Goal: Task Accomplishment & Management: Use online tool/utility

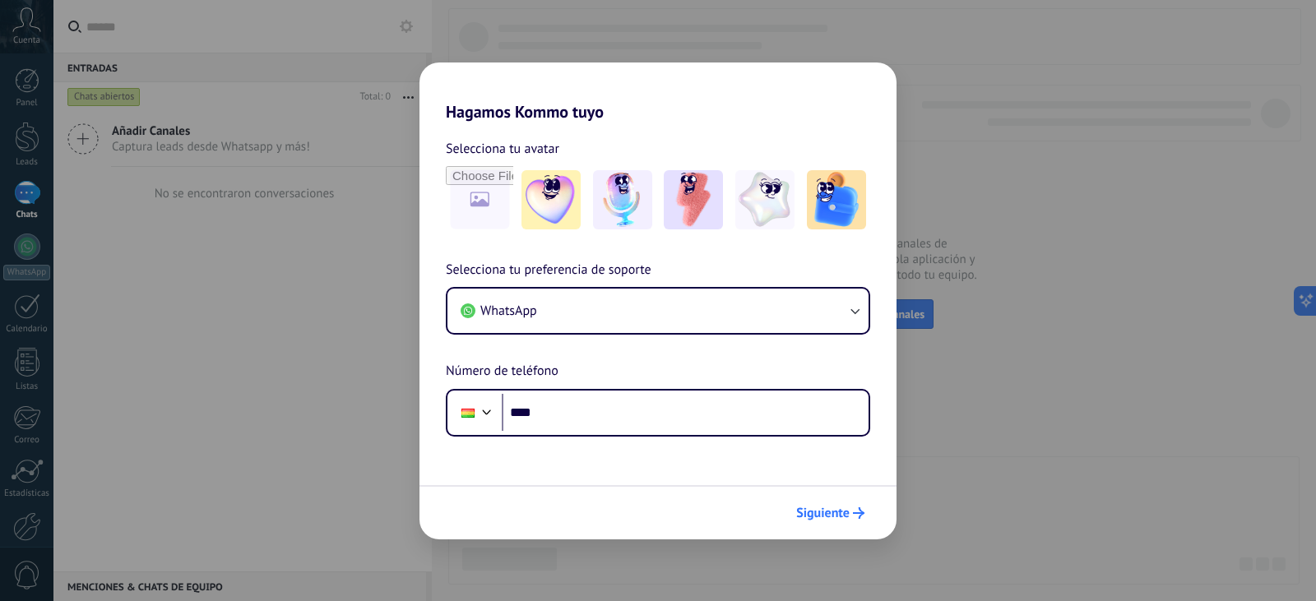
click at [858, 511] on icon "submit" at bounding box center [859, 514] width 12 height 12
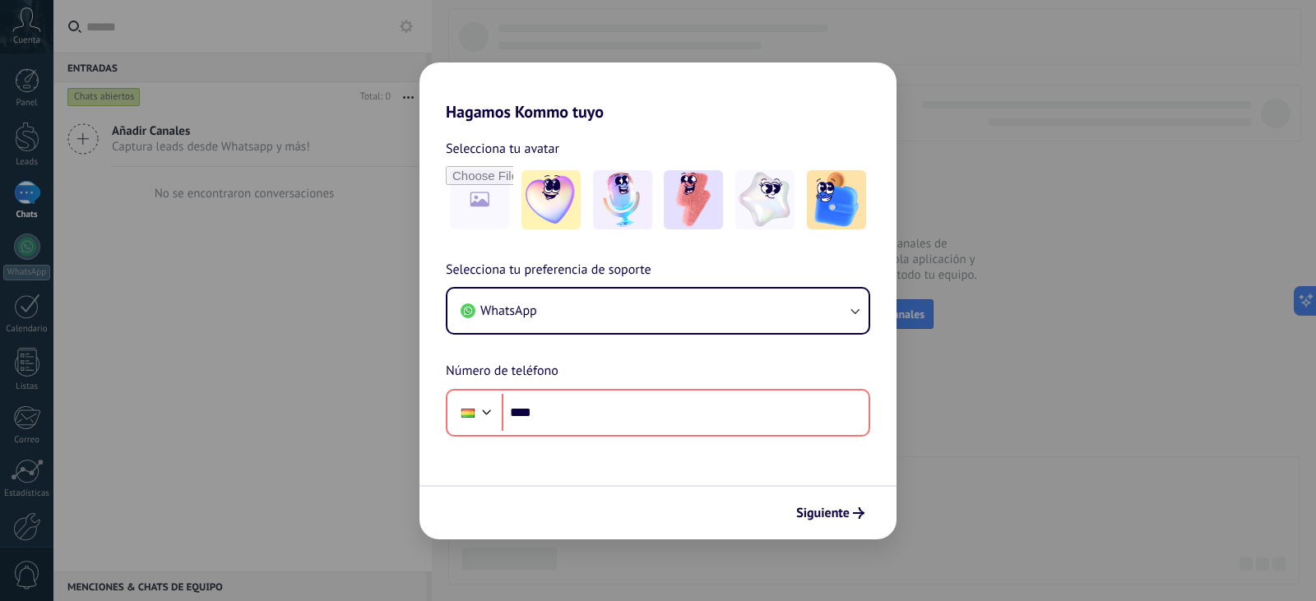
click at [1009, 204] on div "Hagamos Kommo tuyo Selecciona tu avatar Selecciona tu preferencia de soporte Wh…" at bounding box center [658, 300] width 1316 height 601
click at [1009, 203] on div "Hagamos Kommo tuyo Selecciona tu avatar Selecciona tu preferencia de soporte Wh…" at bounding box center [658, 300] width 1316 height 601
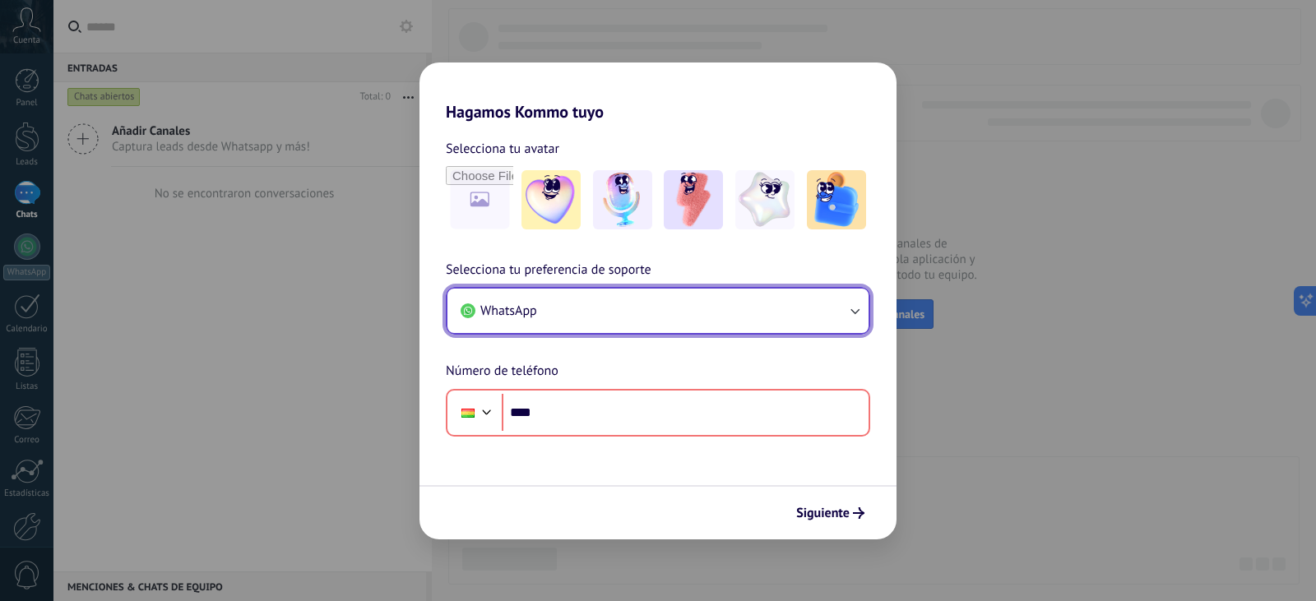
click at [836, 295] on button "WhatsApp" at bounding box center [658, 311] width 421 height 44
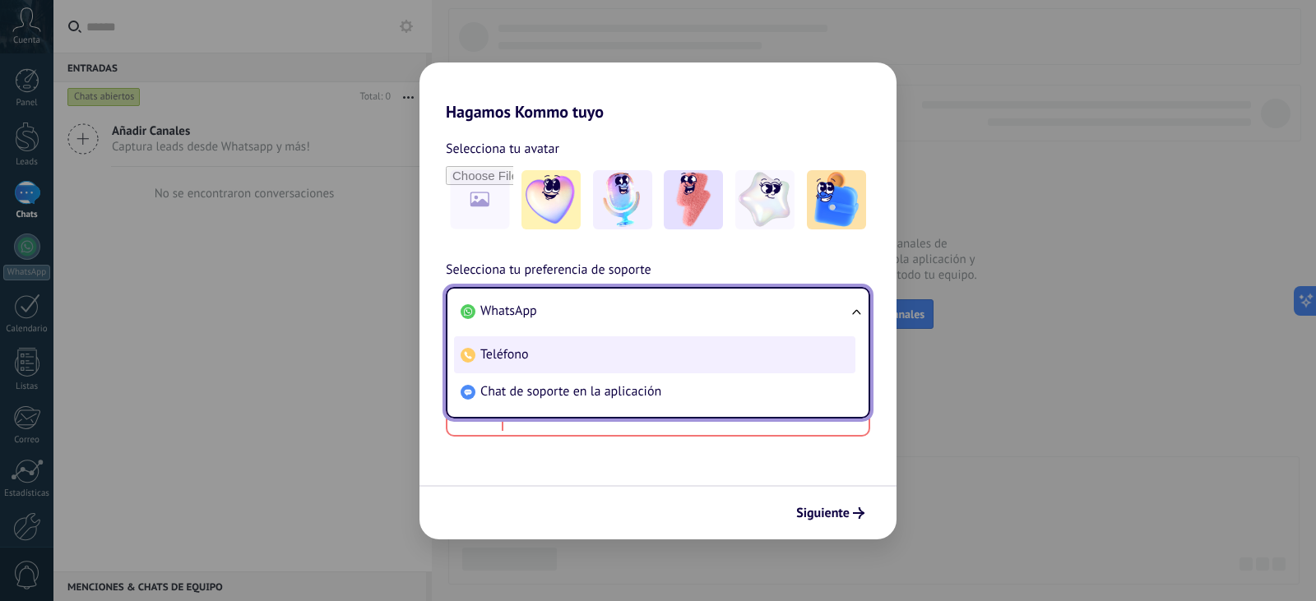
click at [746, 337] on li "Teléfono" at bounding box center [654, 354] width 401 height 37
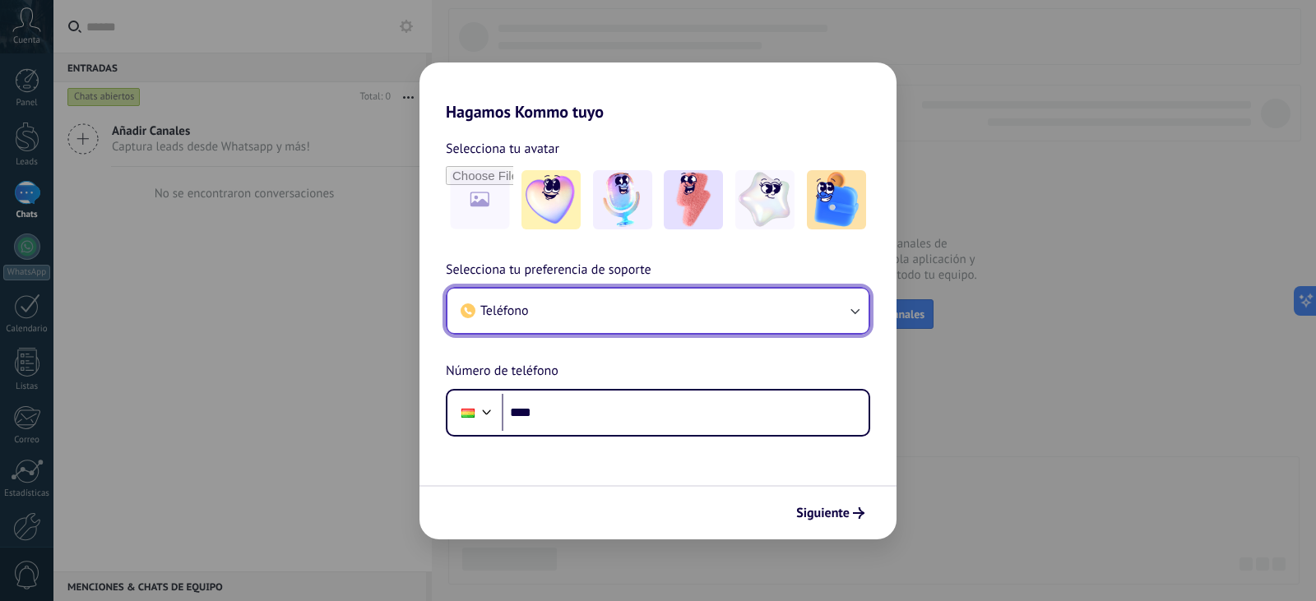
click at [754, 299] on button "Teléfono" at bounding box center [658, 311] width 421 height 44
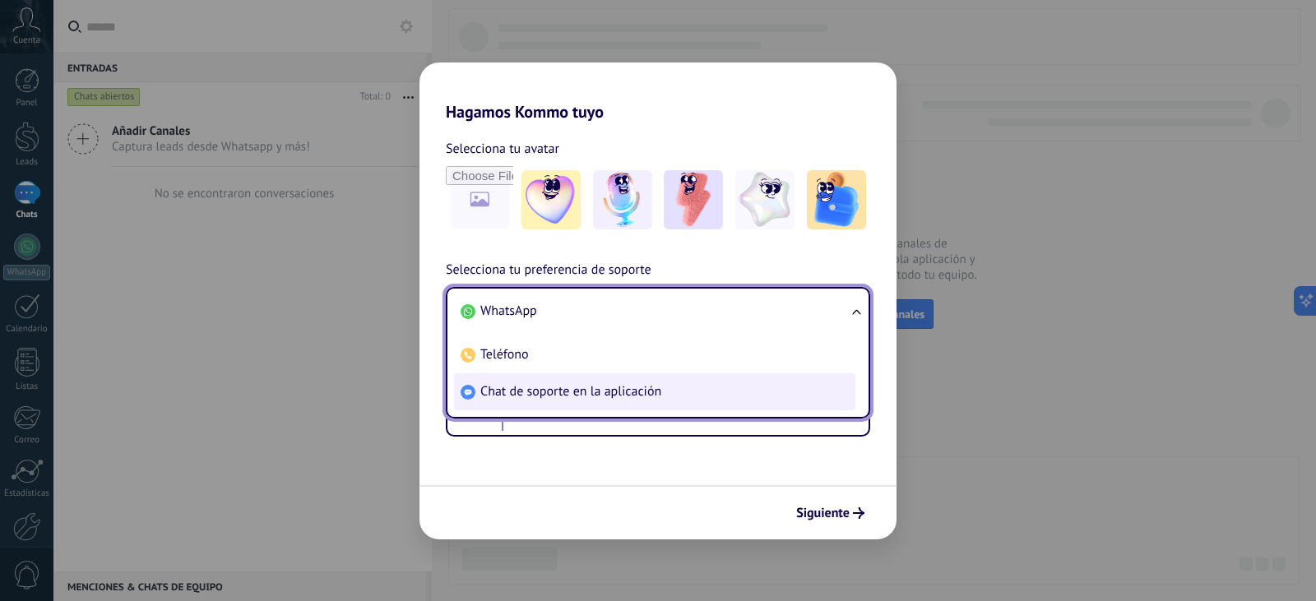
click at [642, 398] on span "Chat de soporte en la aplicación" at bounding box center [570, 391] width 181 height 16
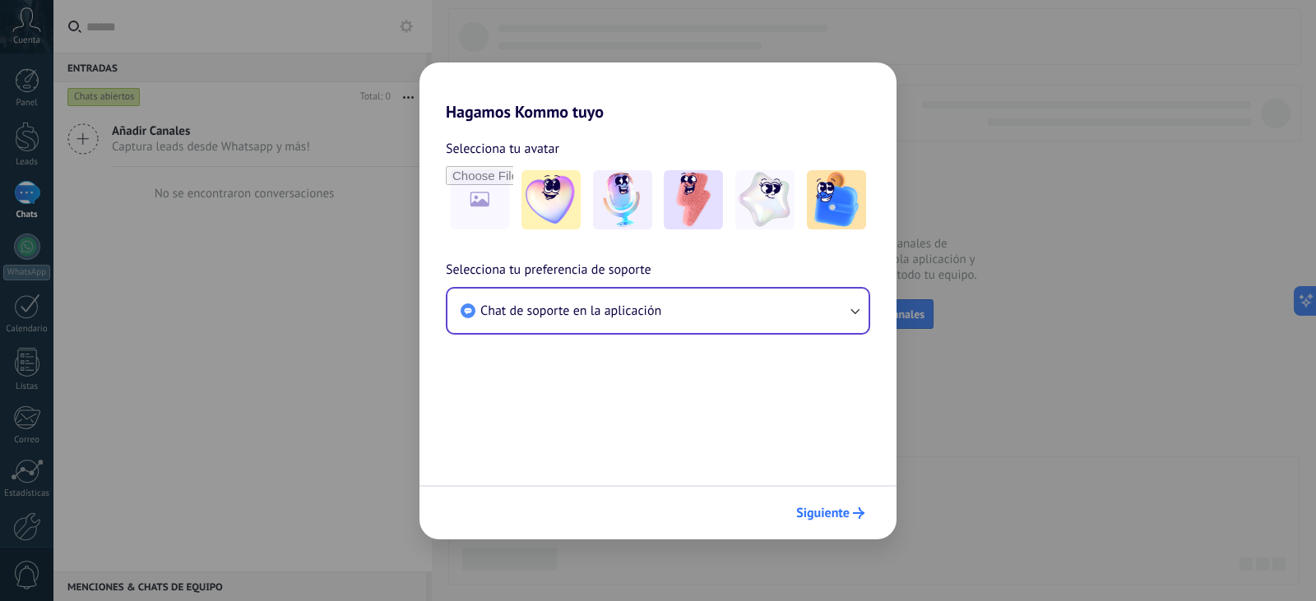
click at [827, 513] on span "Siguiente" at bounding box center [822, 514] width 53 height 12
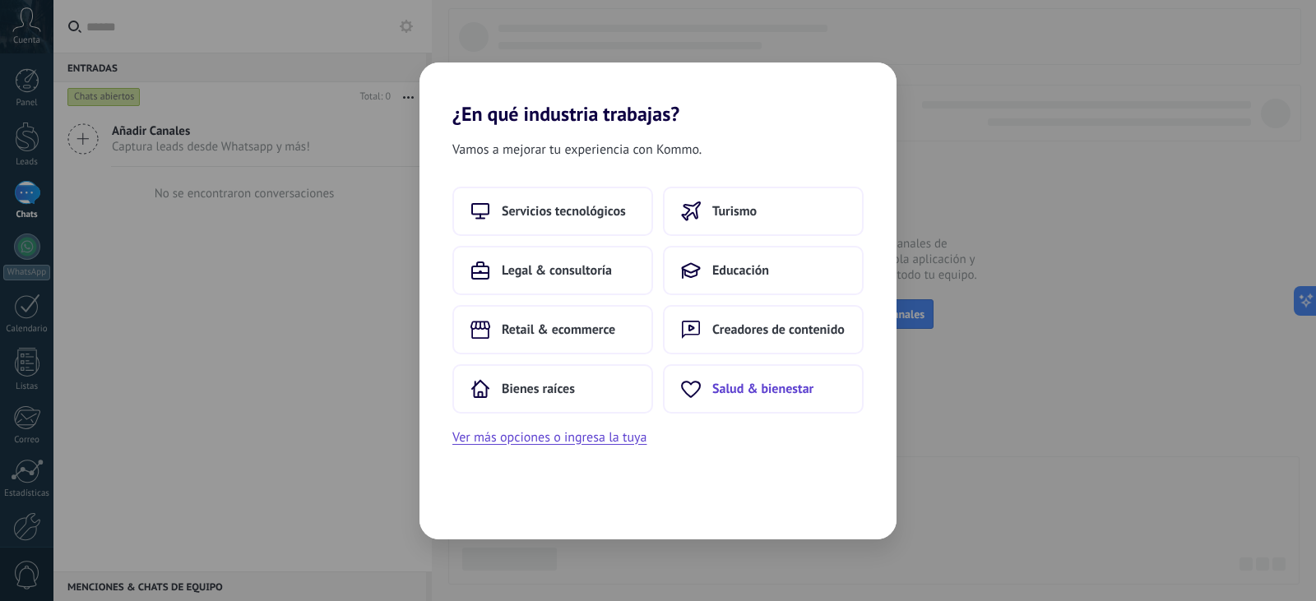
click at [755, 392] on span "Salud & bienestar" at bounding box center [762, 389] width 101 height 16
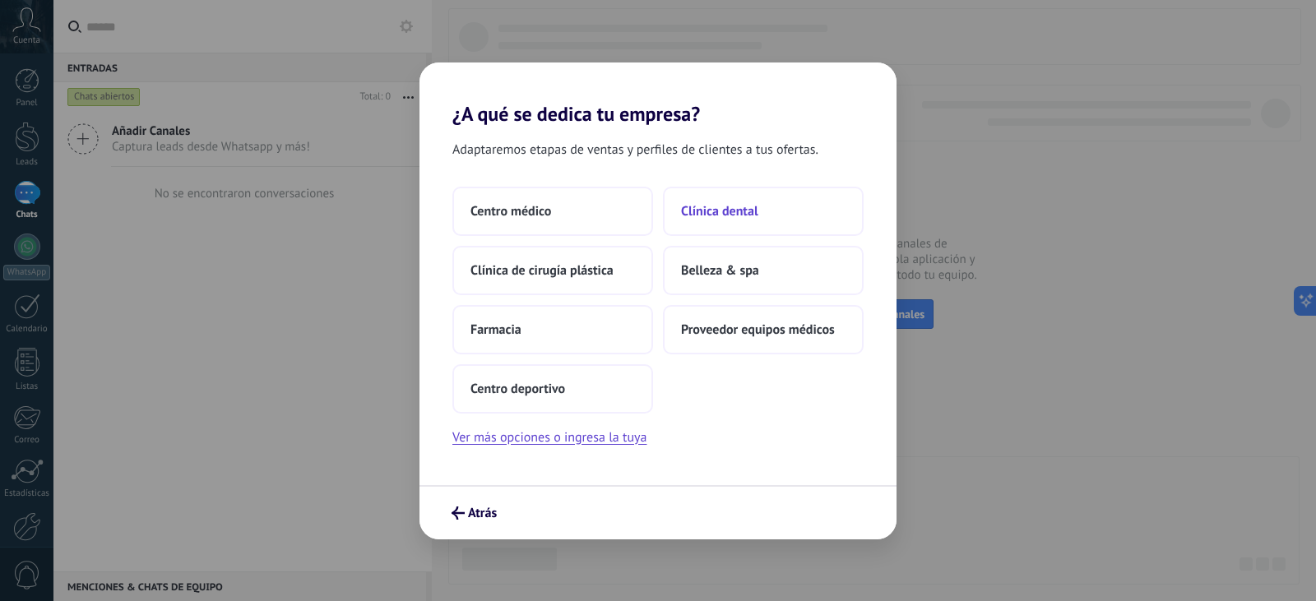
click at [718, 220] on button "Clínica dental" at bounding box center [763, 211] width 201 height 49
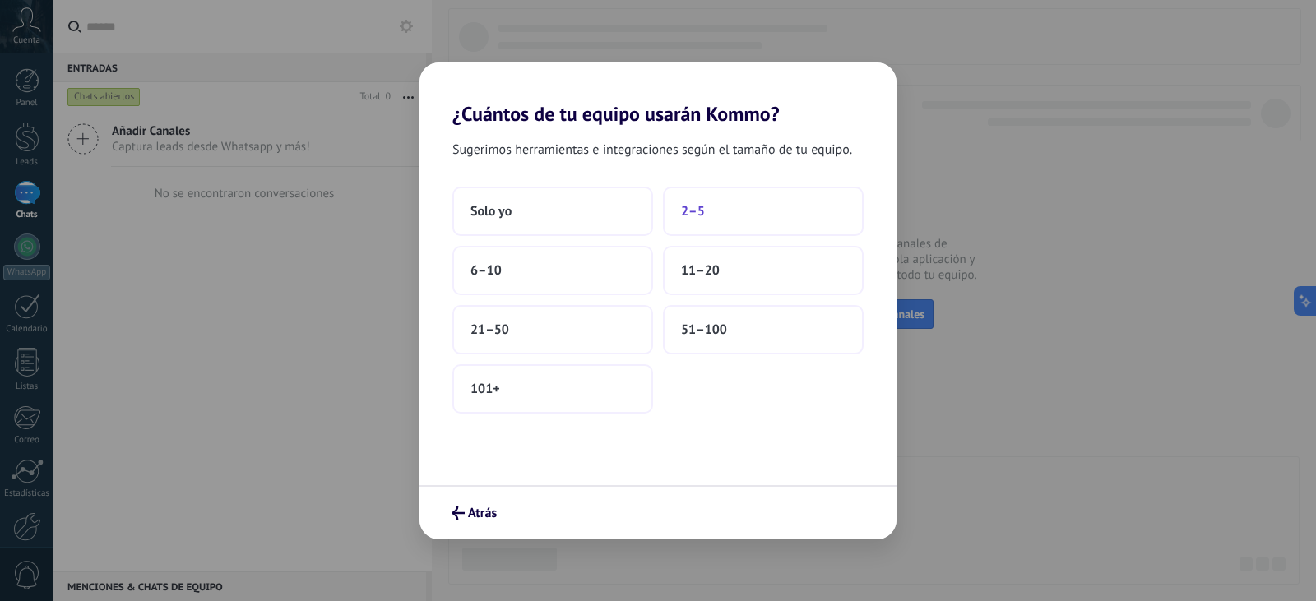
click at [679, 205] on button "2–5" at bounding box center [763, 211] width 201 height 49
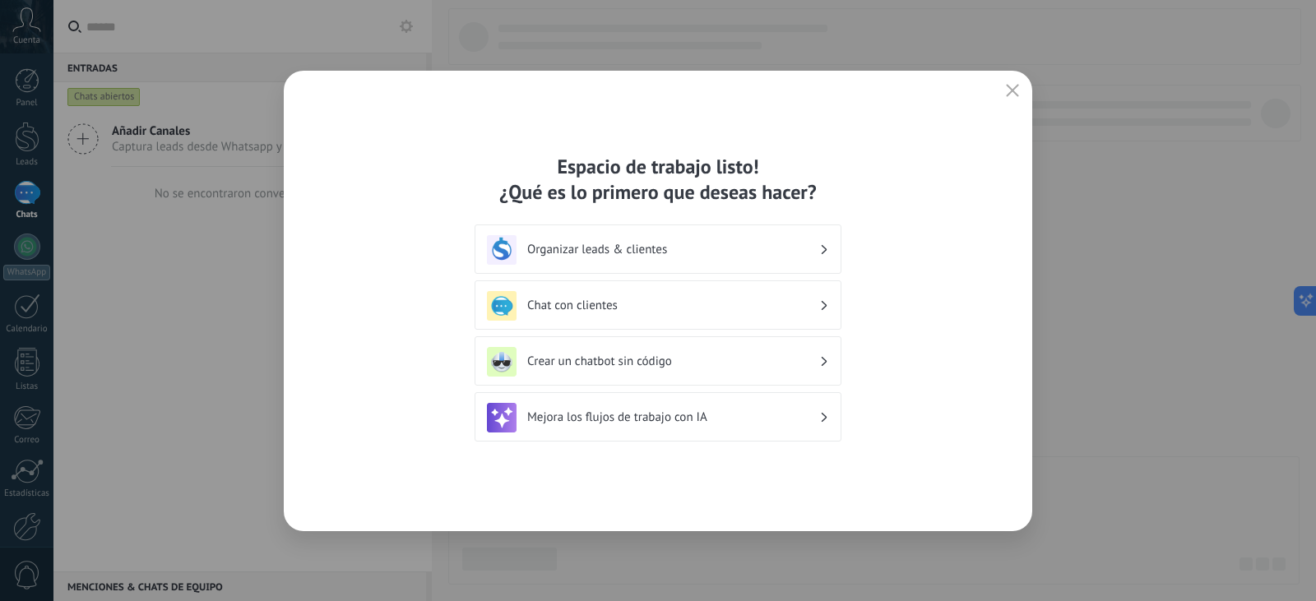
click at [640, 255] on h3 "Organizar leads & clientes" at bounding box center [673, 250] width 292 height 16
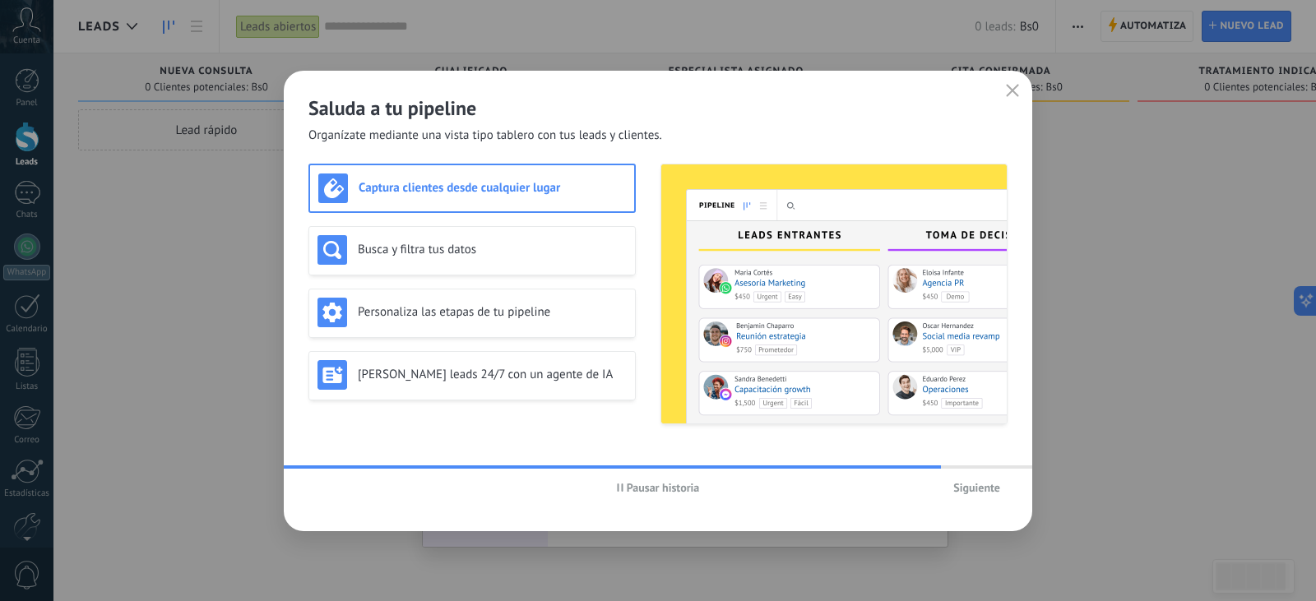
click at [990, 489] on span "Siguiente" at bounding box center [976, 488] width 47 height 12
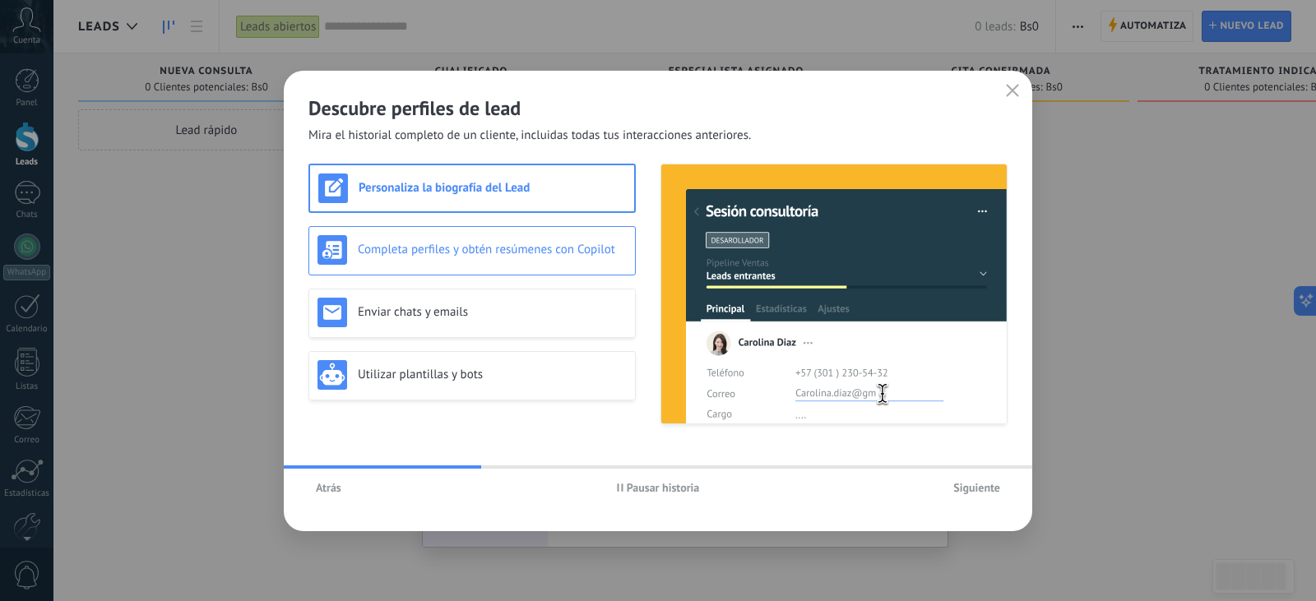
click at [512, 253] on h3 "Completa perfiles y obtén resúmenes con Copilot" at bounding box center [492, 250] width 269 height 16
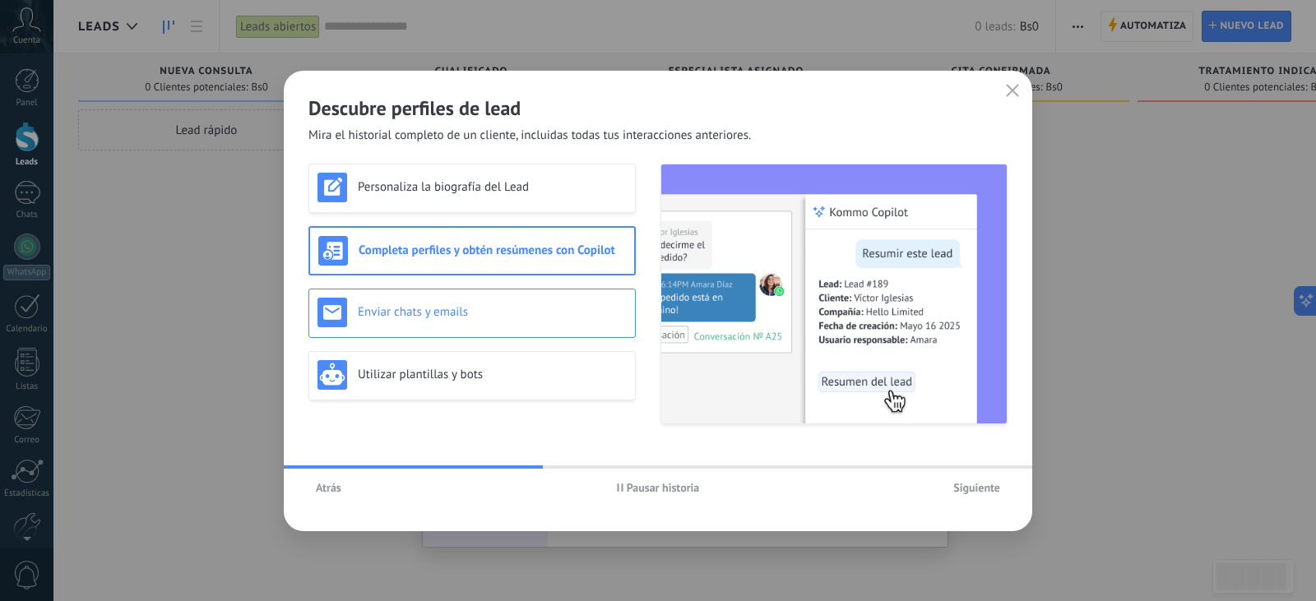
click at [534, 312] on h3 "Enviar chats y emails" at bounding box center [492, 312] width 269 height 16
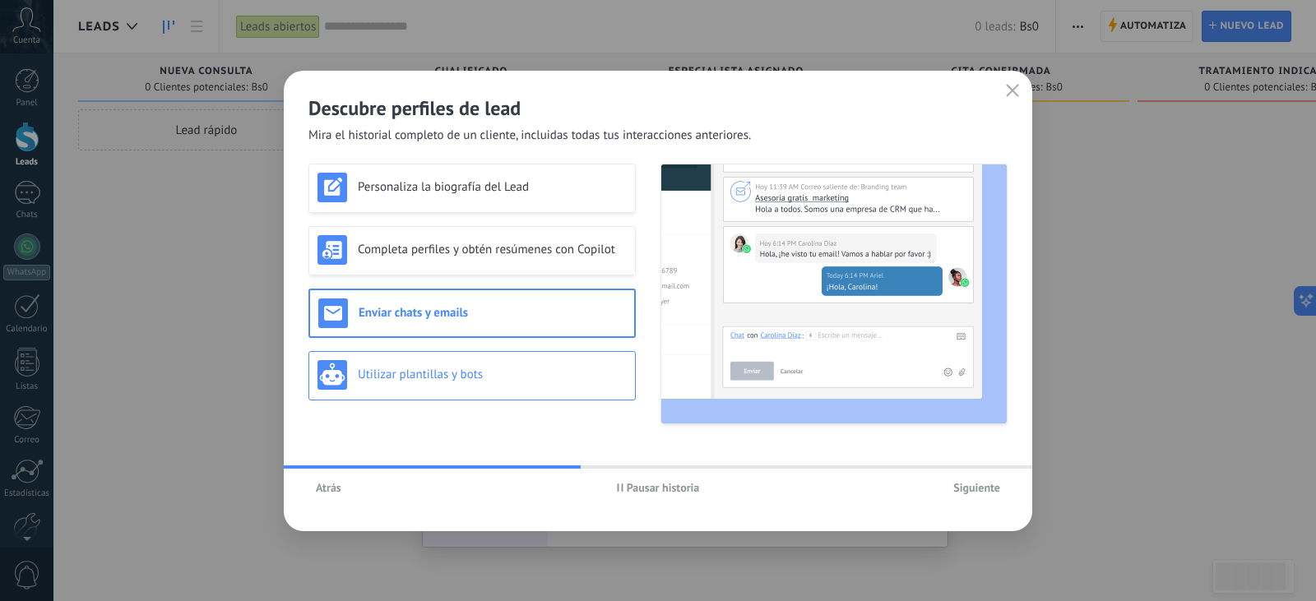
click at [530, 355] on div "Utilizar plantillas y bots" at bounding box center [471, 375] width 327 height 49
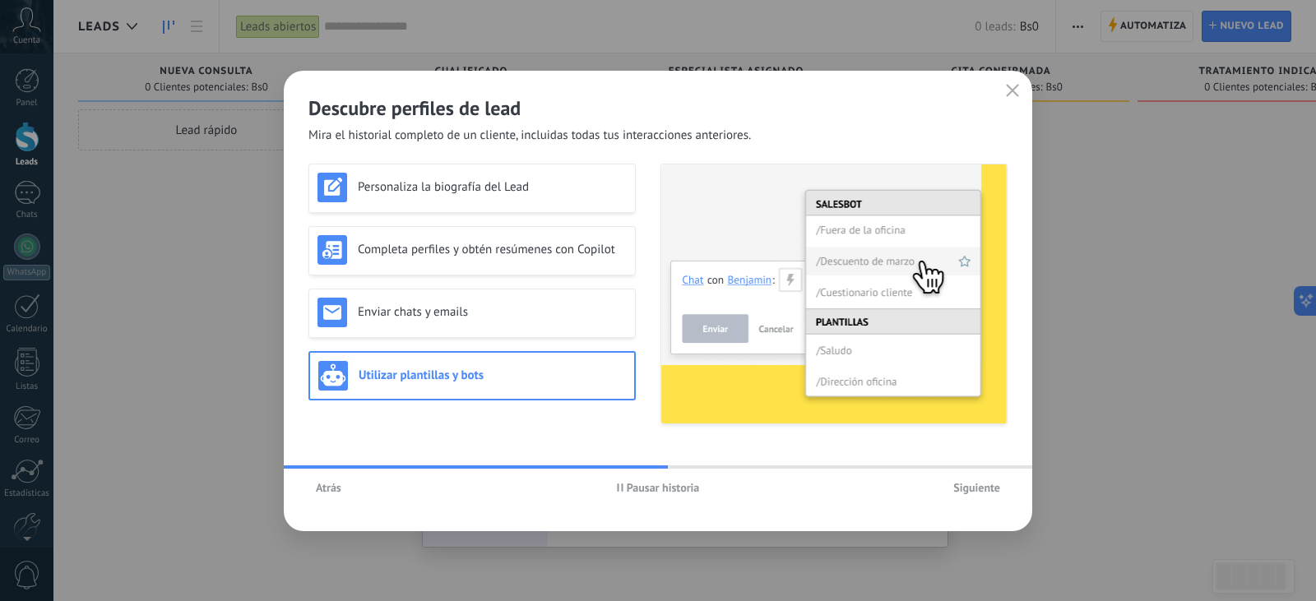
click at [992, 489] on span "Siguiente" at bounding box center [976, 488] width 47 height 12
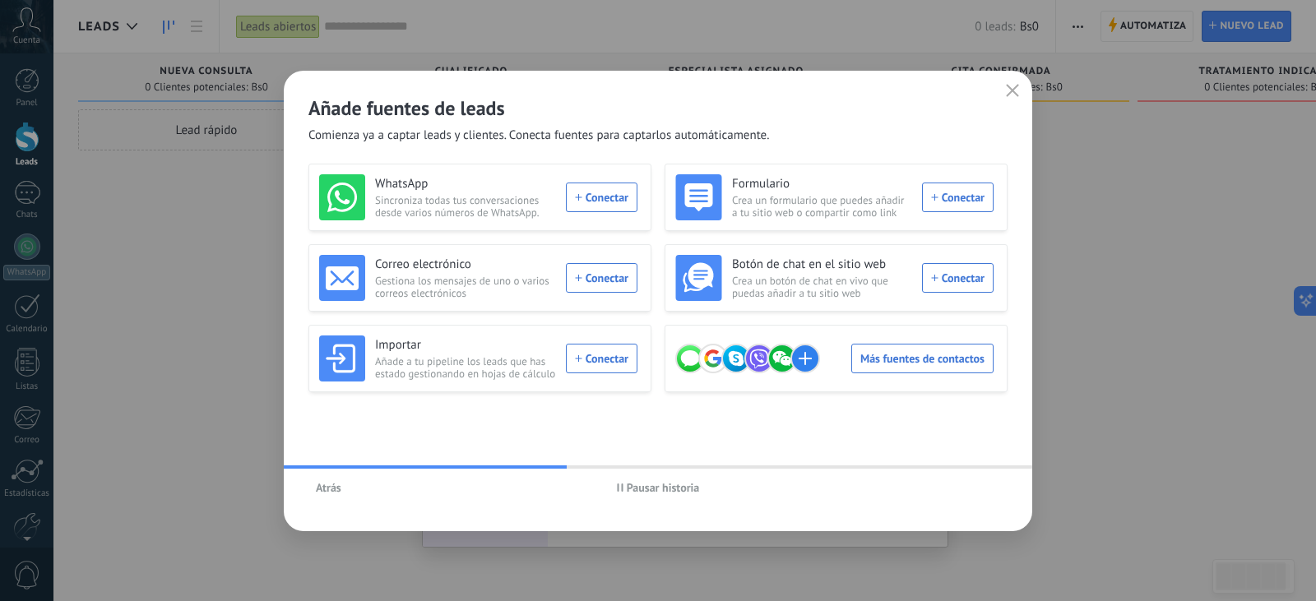
click at [664, 488] on span "Pausar historia" at bounding box center [663, 488] width 73 height 12
click at [540, 216] on span "Sincroniza todas tus conversaciones desde varios números de WhatsApp." at bounding box center [465, 206] width 181 height 25
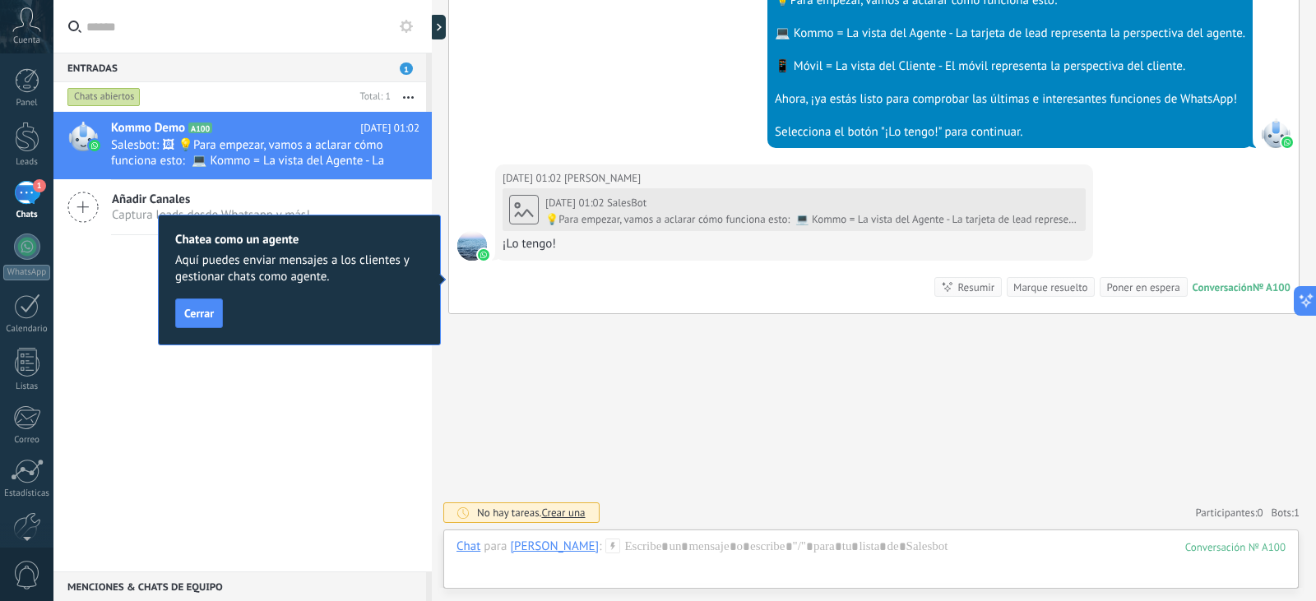
scroll to position [713, 0]
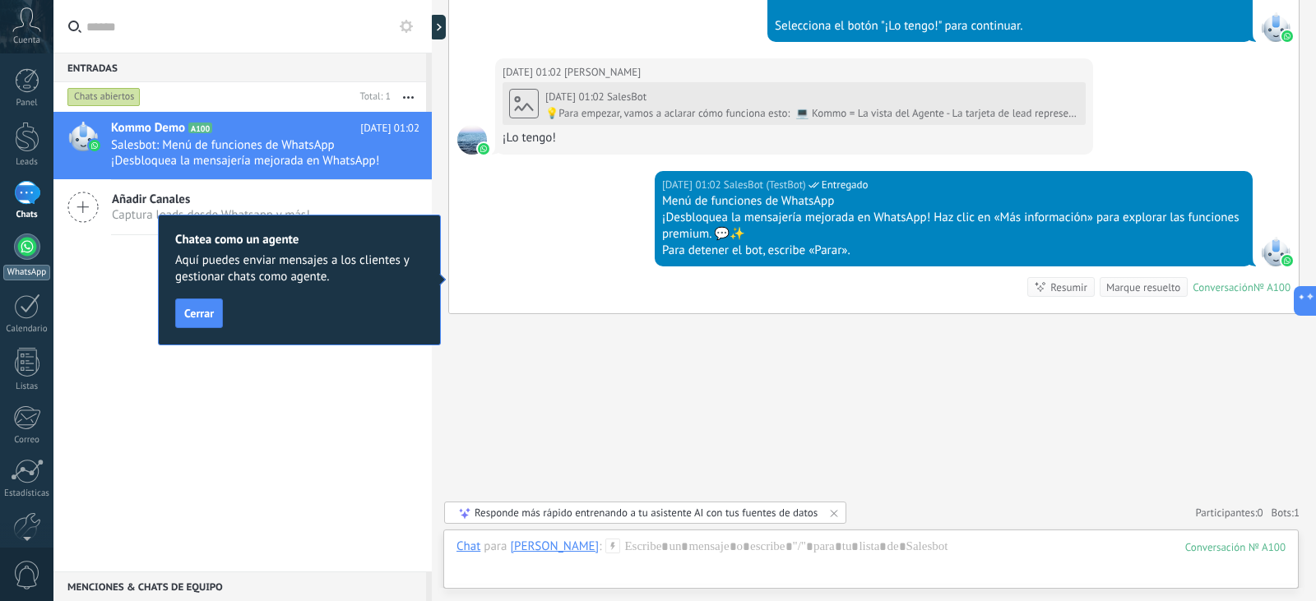
click at [26, 248] on div at bounding box center [27, 247] width 26 height 26
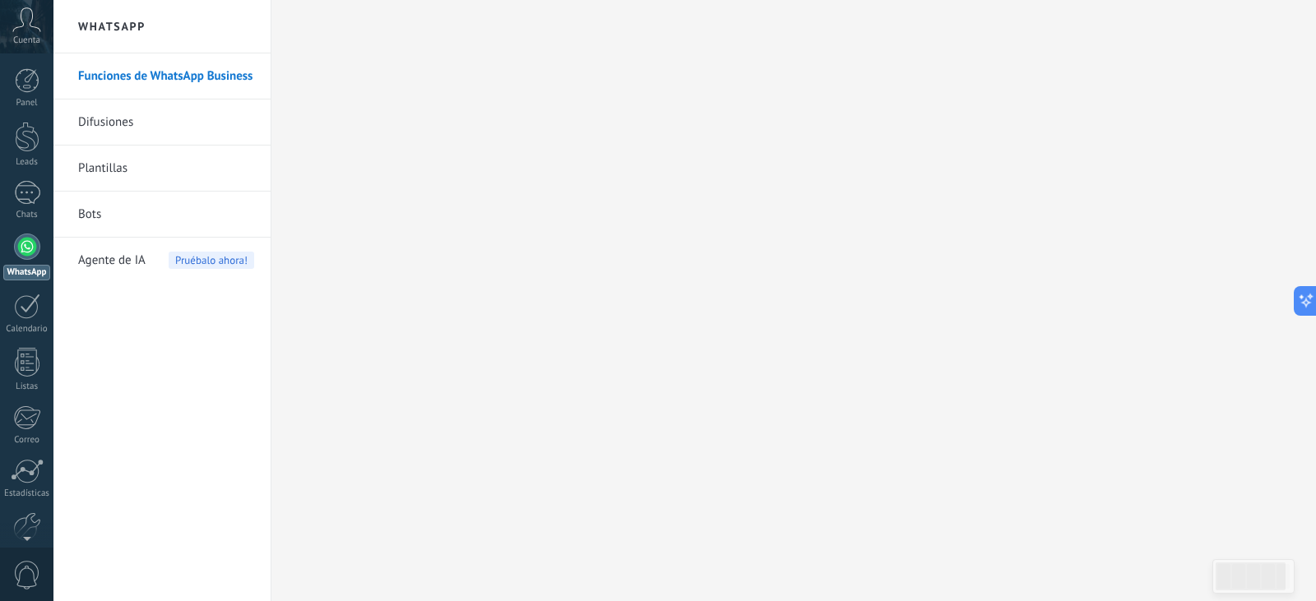
click at [216, 128] on link "Difusiones" at bounding box center [166, 123] width 176 height 46
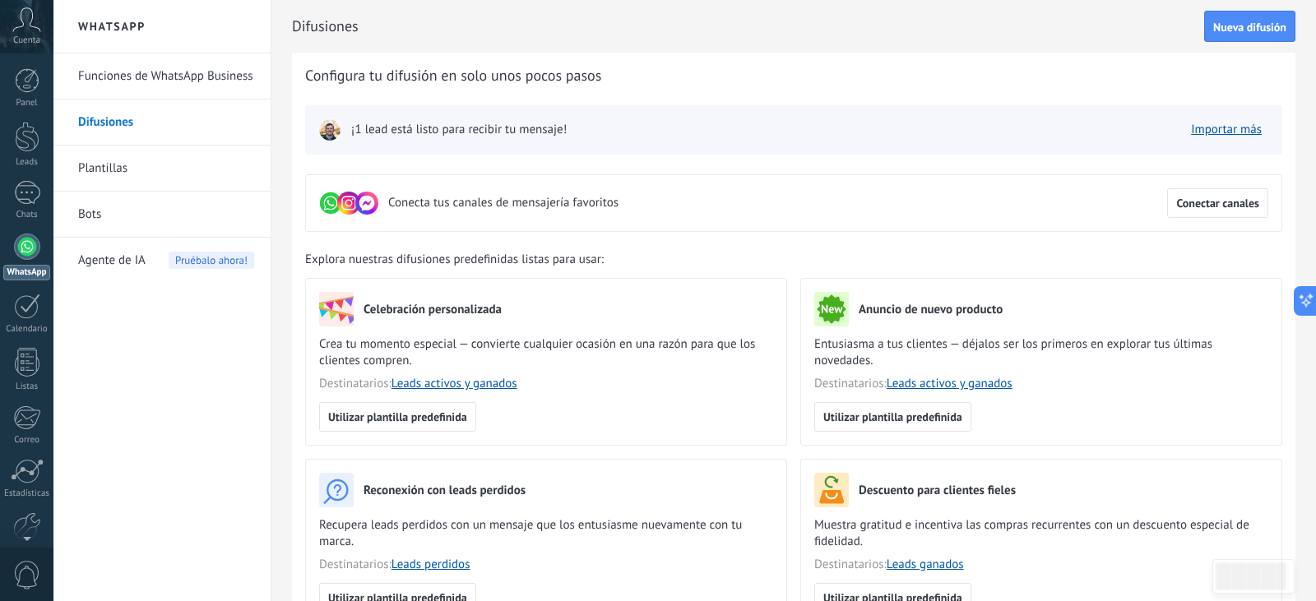
click at [172, 212] on link "Bots" at bounding box center [166, 215] width 176 height 46
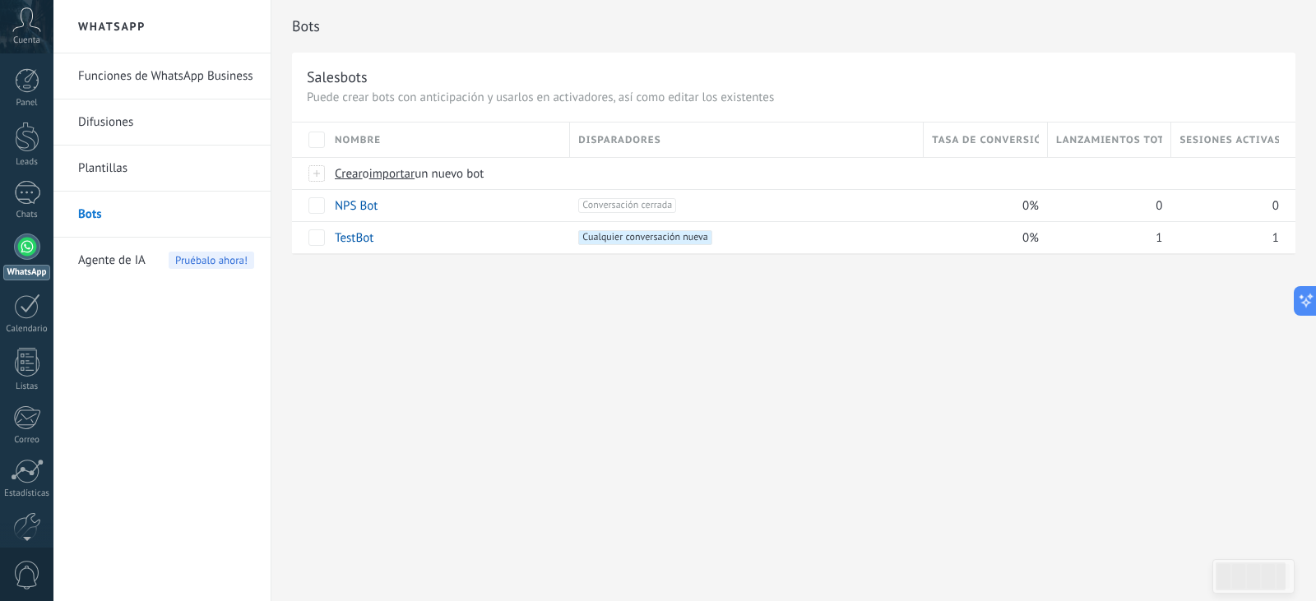
click at [161, 82] on link "Funciones de WhatsApp Business" at bounding box center [166, 76] width 176 height 46
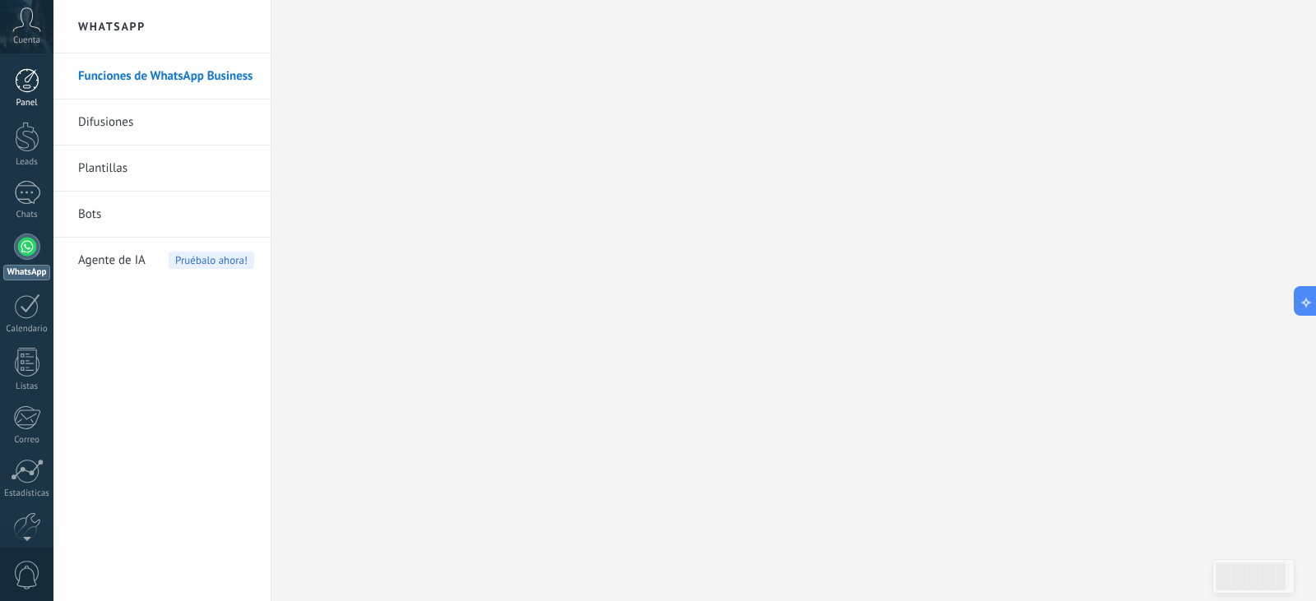
click at [31, 85] on div at bounding box center [27, 80] width 25 height 25
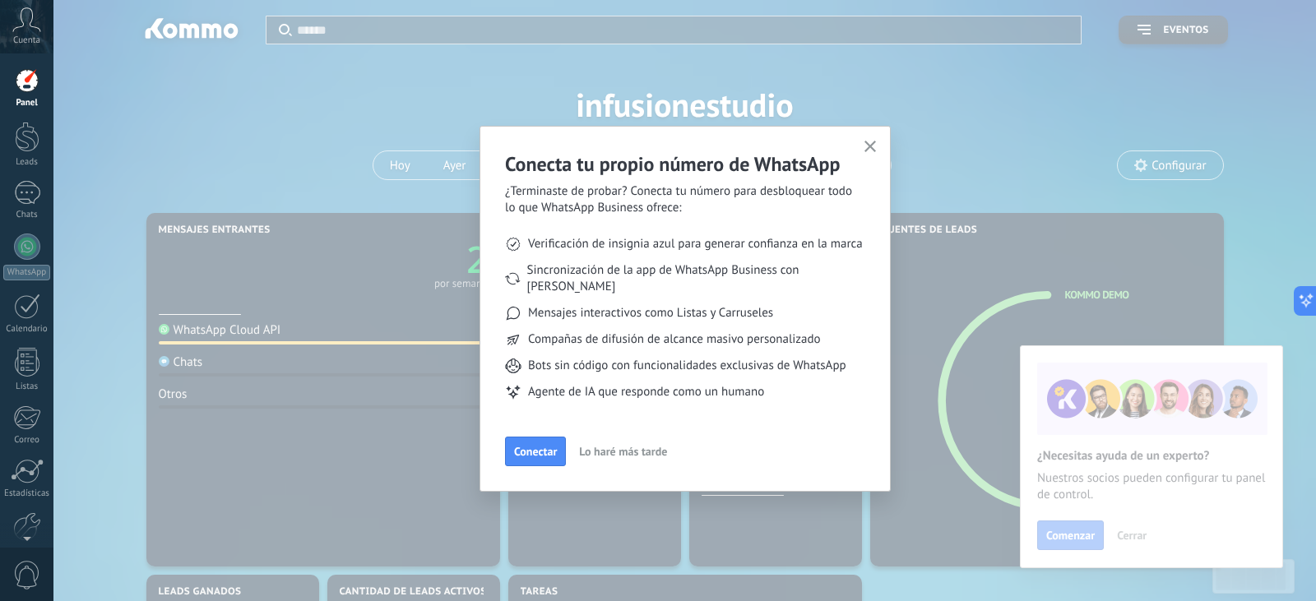
click at [870, 150] on icon "button" at bounding box center [871, 147] width 12 height 12
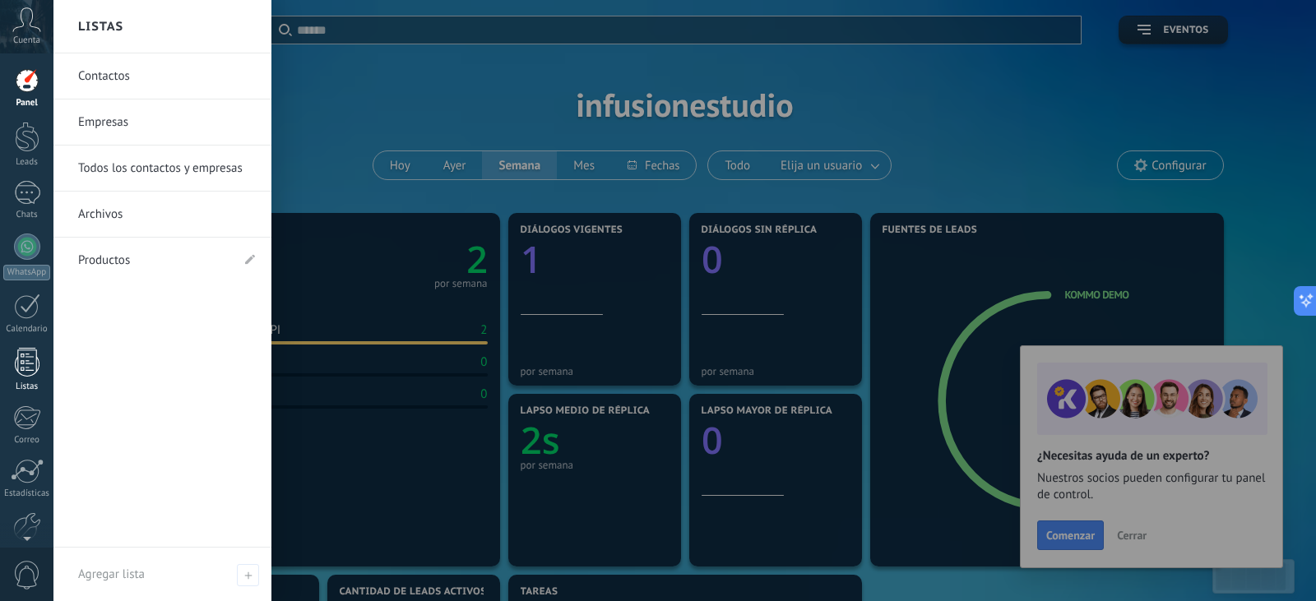
click at [42, 364] on link "Listas" at bounding box center [26, 370] width 53 height 44
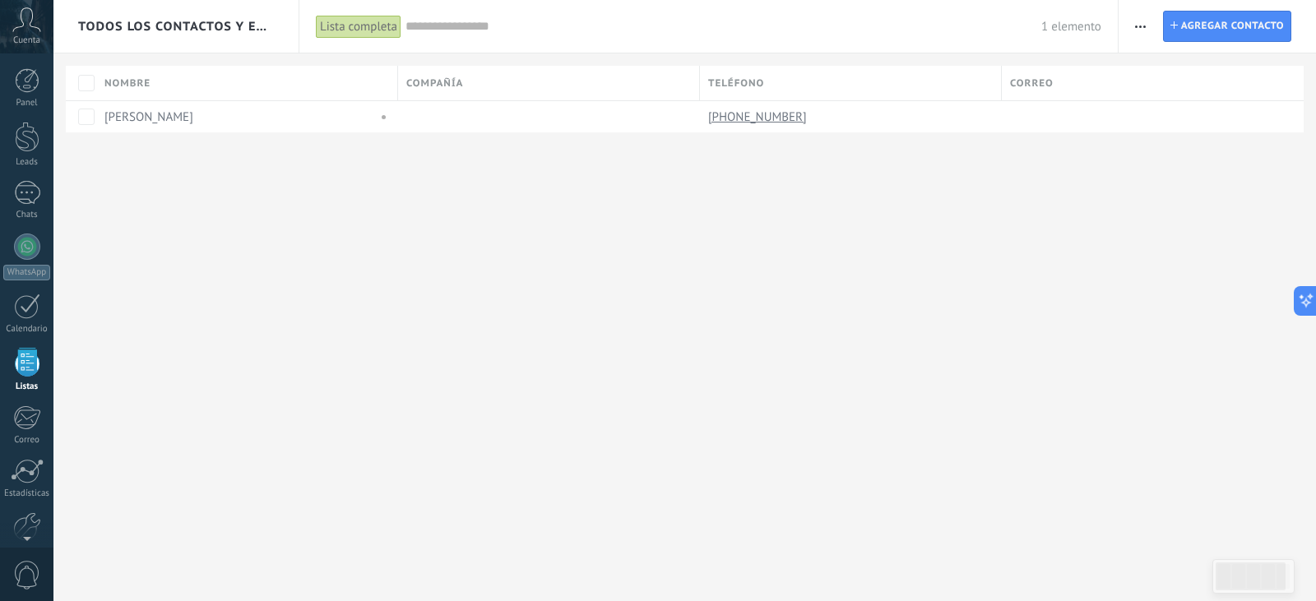
scroll to position [43, 0]
click at [355, 29] on div "Lista completa" at bounding box center [359, 27] width 86 height 24
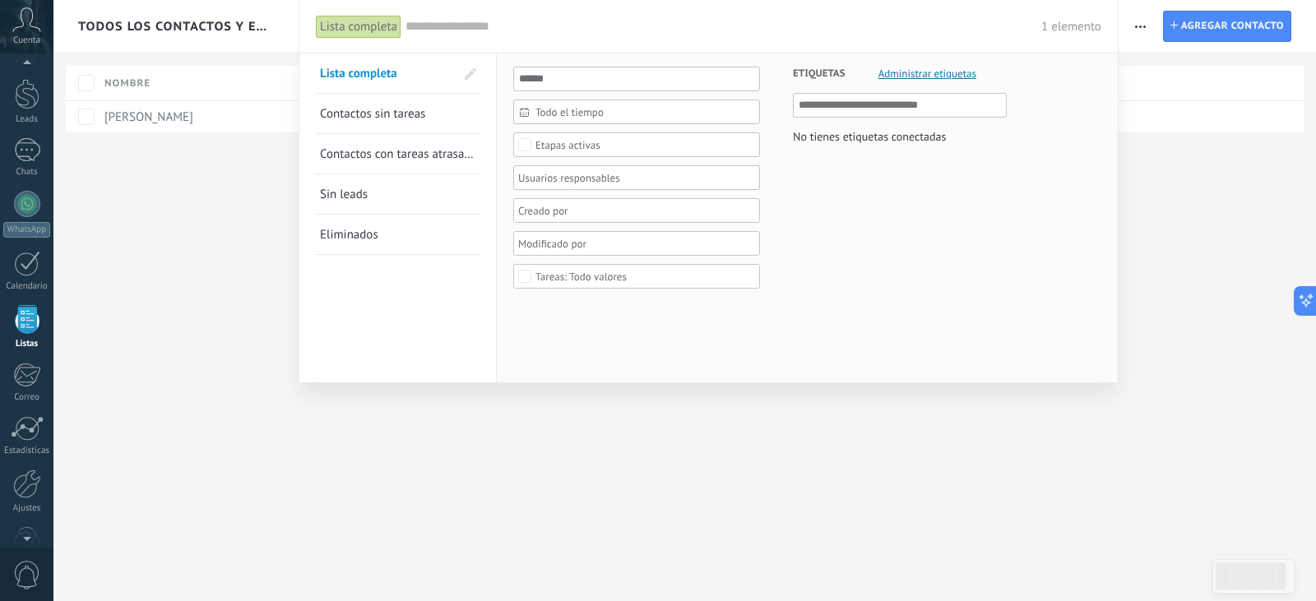
click at [349, 154] on span "Contactos con tareas atrasadas" at bounding box center [401, 154] width 162 height 16
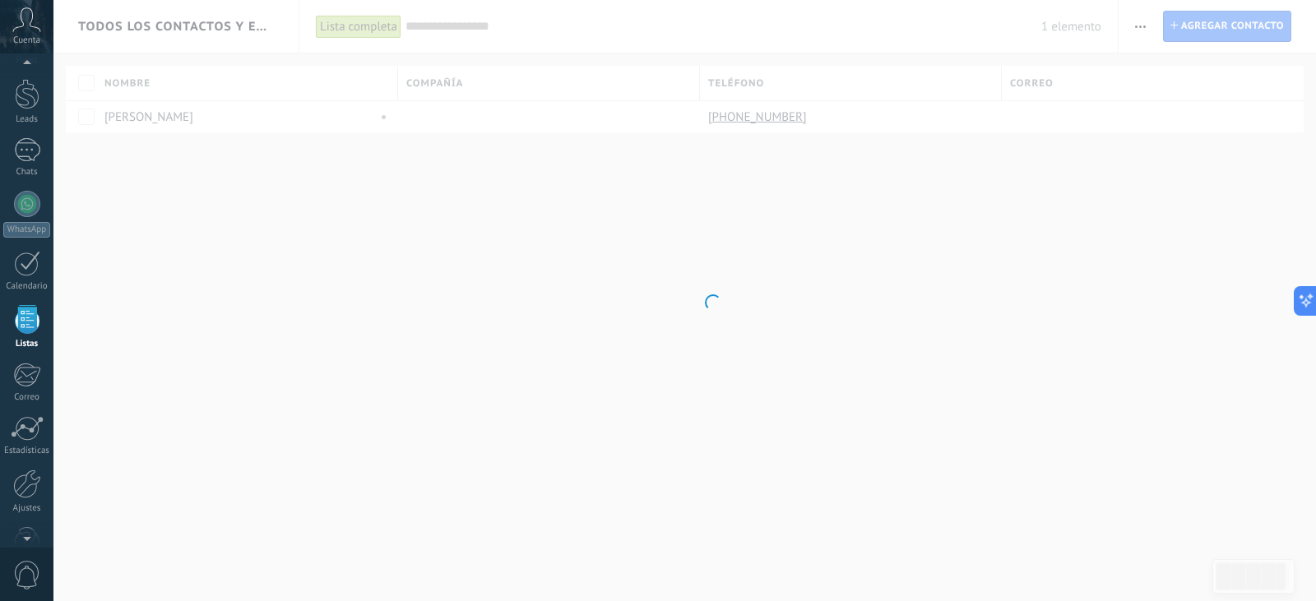
click at [211, 223] on body ".abccls-1,.abccls-2{fill-rule:evenodd}.abccls-2{fill:#fff} .abfcls-1{fill:none}…" at bounding box center [658, 300] width 1316 height 601
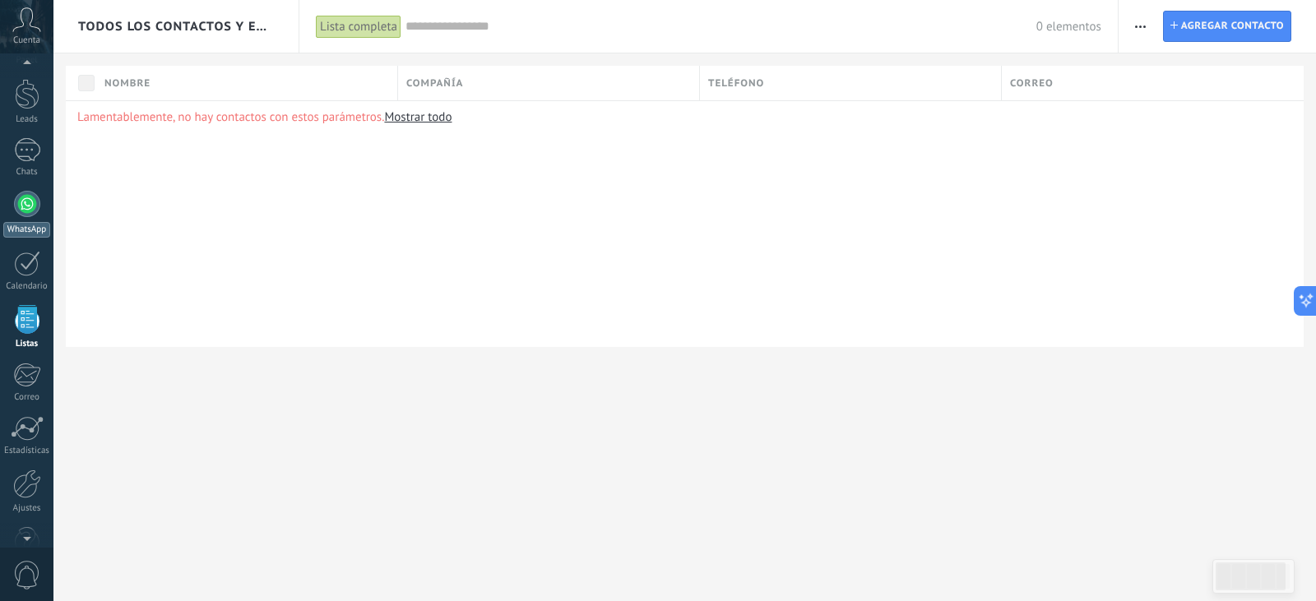
click at [38, 201] on div at bounding box center [27, 204] width 26 height 26
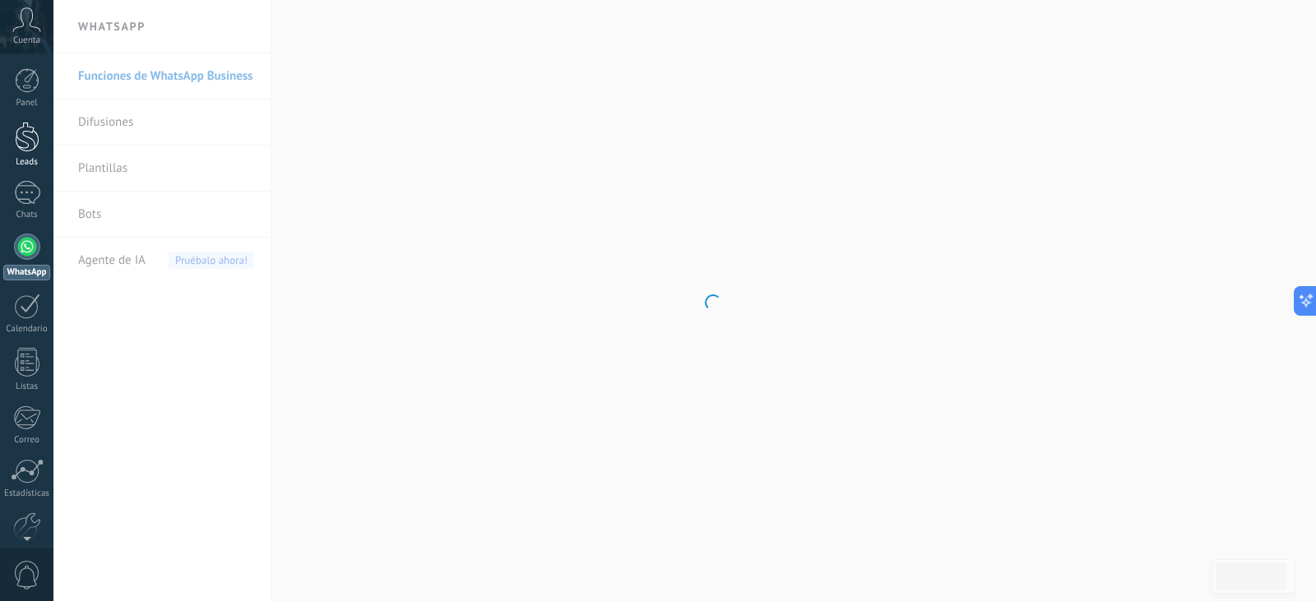
click at [32, 150] on div at bounding box center [27, 137] width 25 height 30
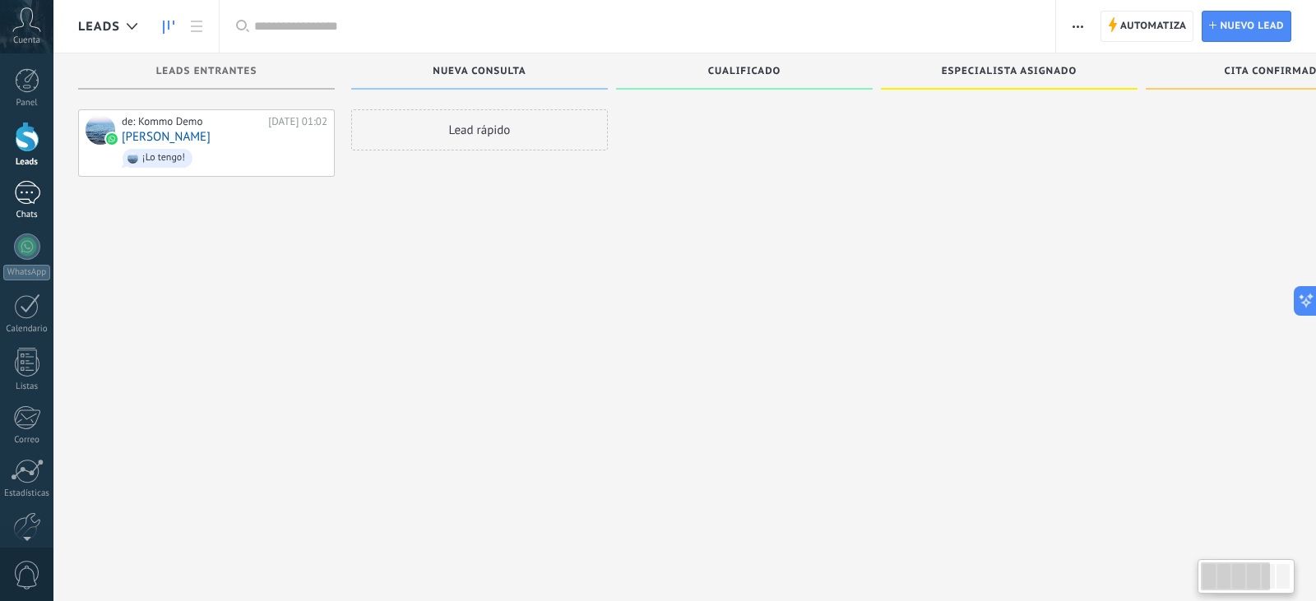
click at [32, 187] on div "1" at bounding box center [27, 193] width 26 height 24
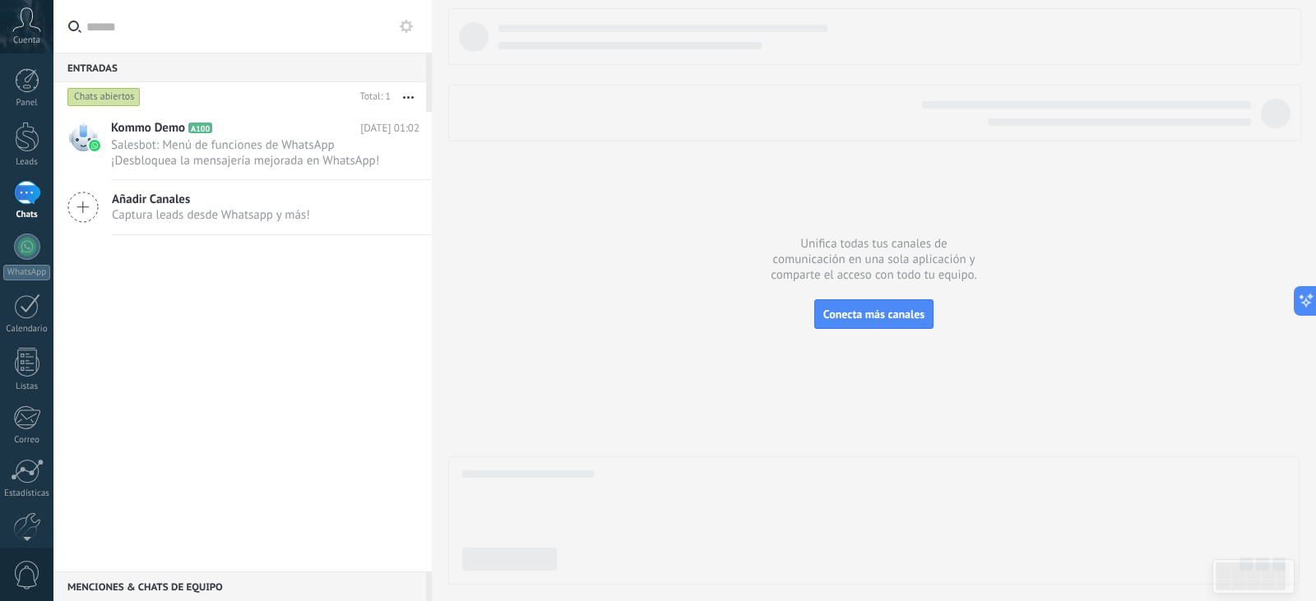
click at [317, 213] on div "Añadir Canales Captura leads desde Whatsapp y más!" at bounding box center [242, 207] width 378 height 55
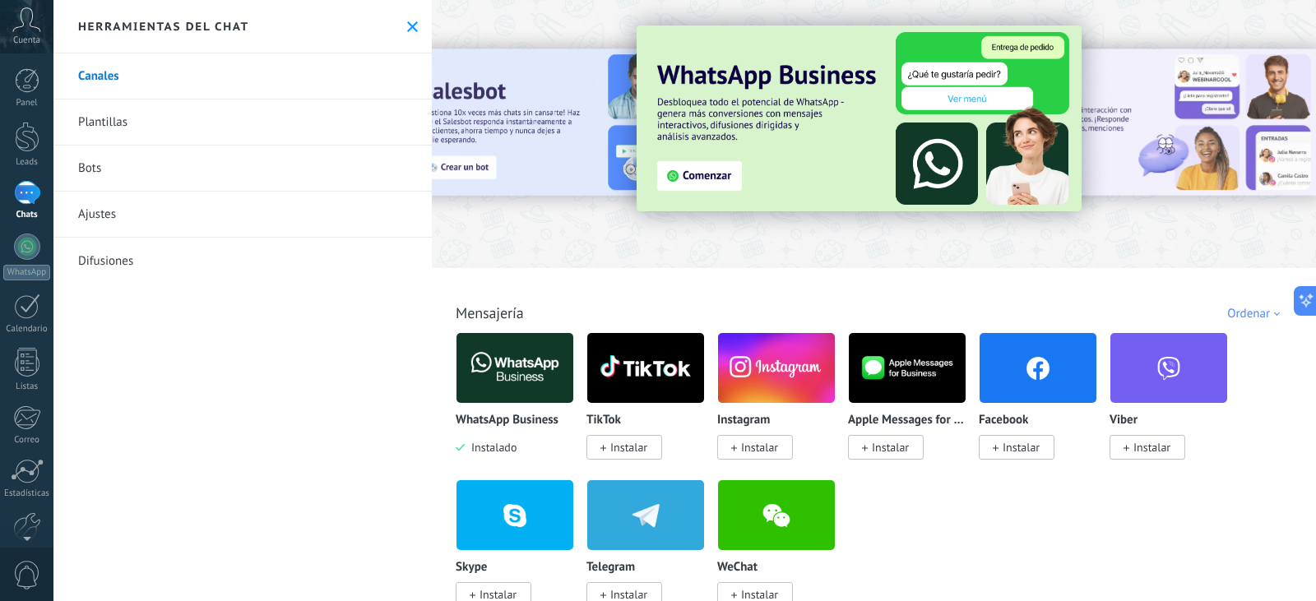
click at [540, 385] on img at bounding box center [515, 368] width 117 height 80
click at [197, 118] on link "Plantillas" at bounding box center [242, 123] width 378 height 46
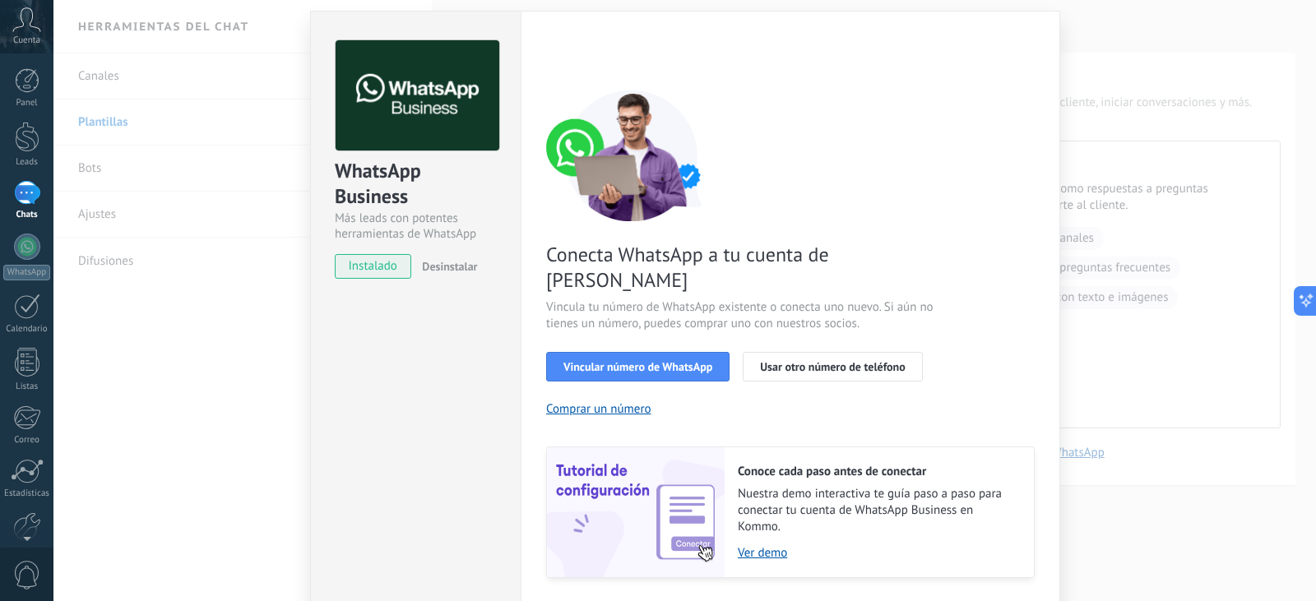
scroll to position [70, 0]
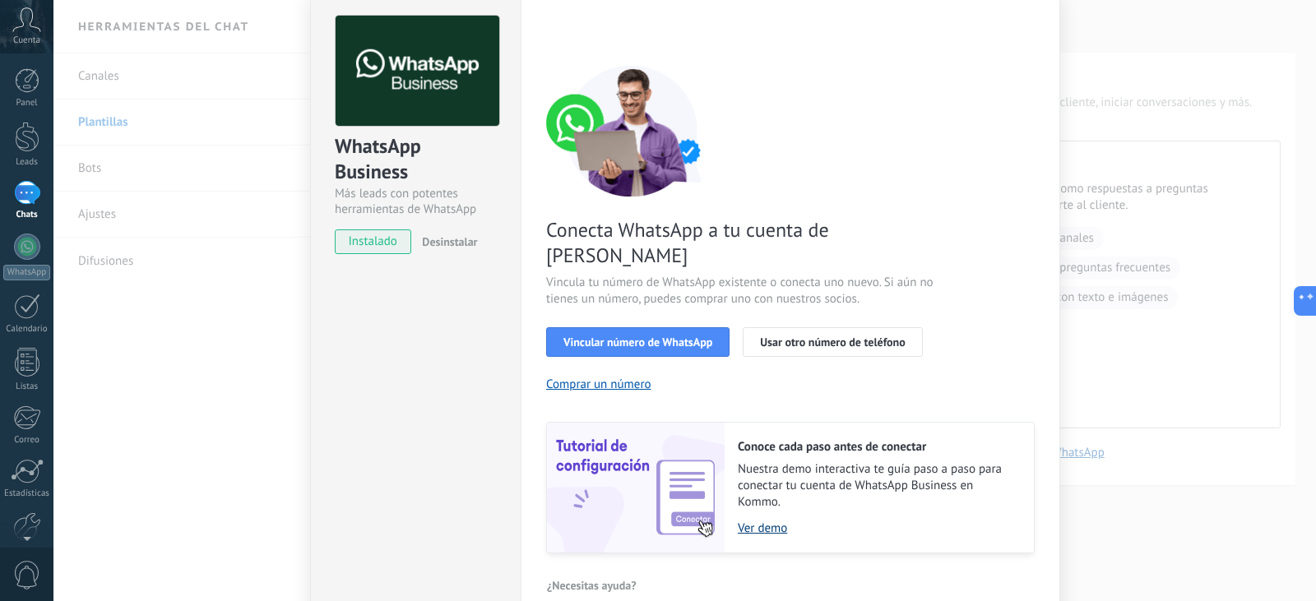
click at [761, 521] on link "Ver demo" at bounding box center [878, 529] width 280 height 16
click at [1171, 406] on div "WhatsApp Business Más leads con potentes herramientas de WhatsApp instalado Des…" at bounding box center [684, 300] width 1263 height 601
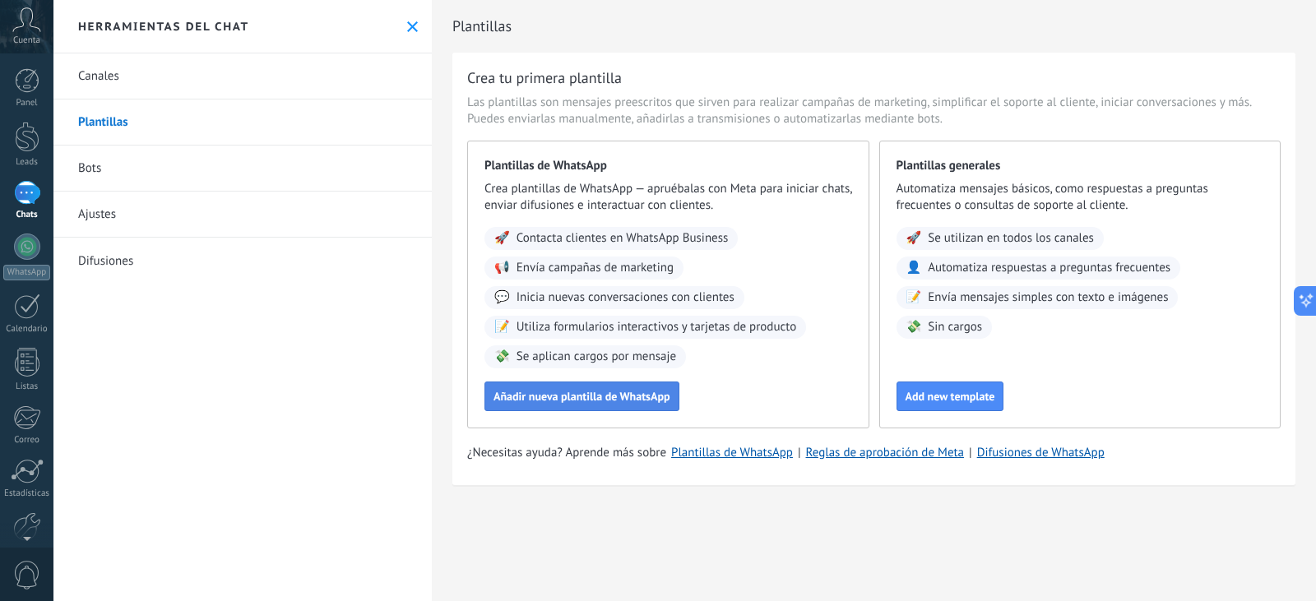
click at [630, 392] on span "Añadir nueva plantilla de WhatsApp" at bounding box center [582, 397] width 177 height 12
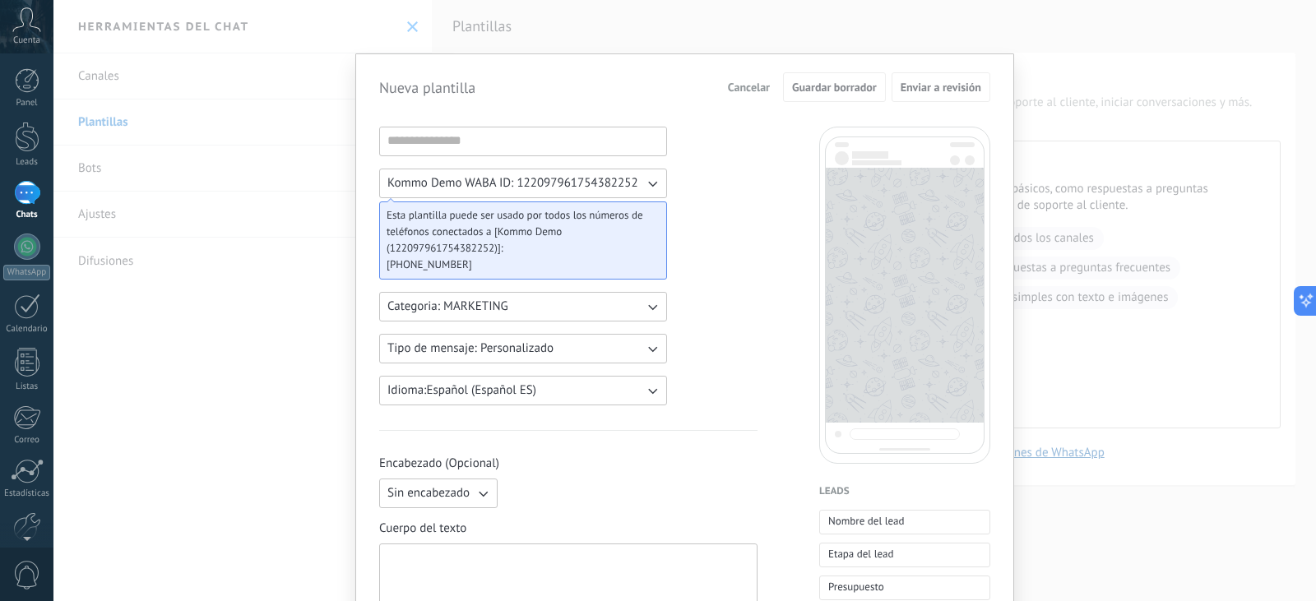
click at [648, 182] on icon "button" at bounding box center [652, 183] width 16 height 16
